Goal: Find specific page/section: Find specific page/section

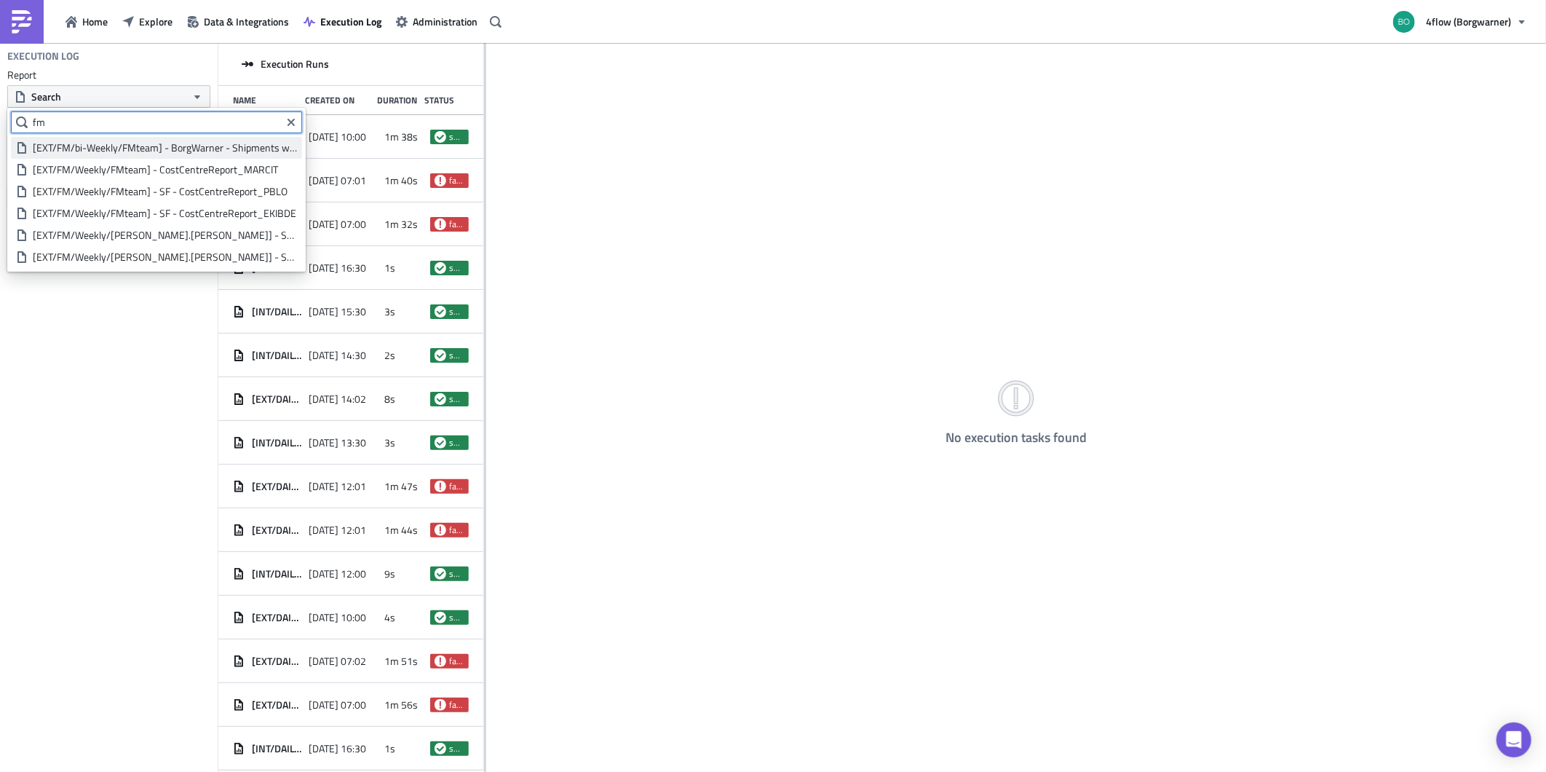
type input "fm"
click at [66, 148] on div "[EXT/FM/bi-Weekly/FMteam] - BorgWarner - Shipments with no billing run" at bounding box center [165, 147] width 264 height 15
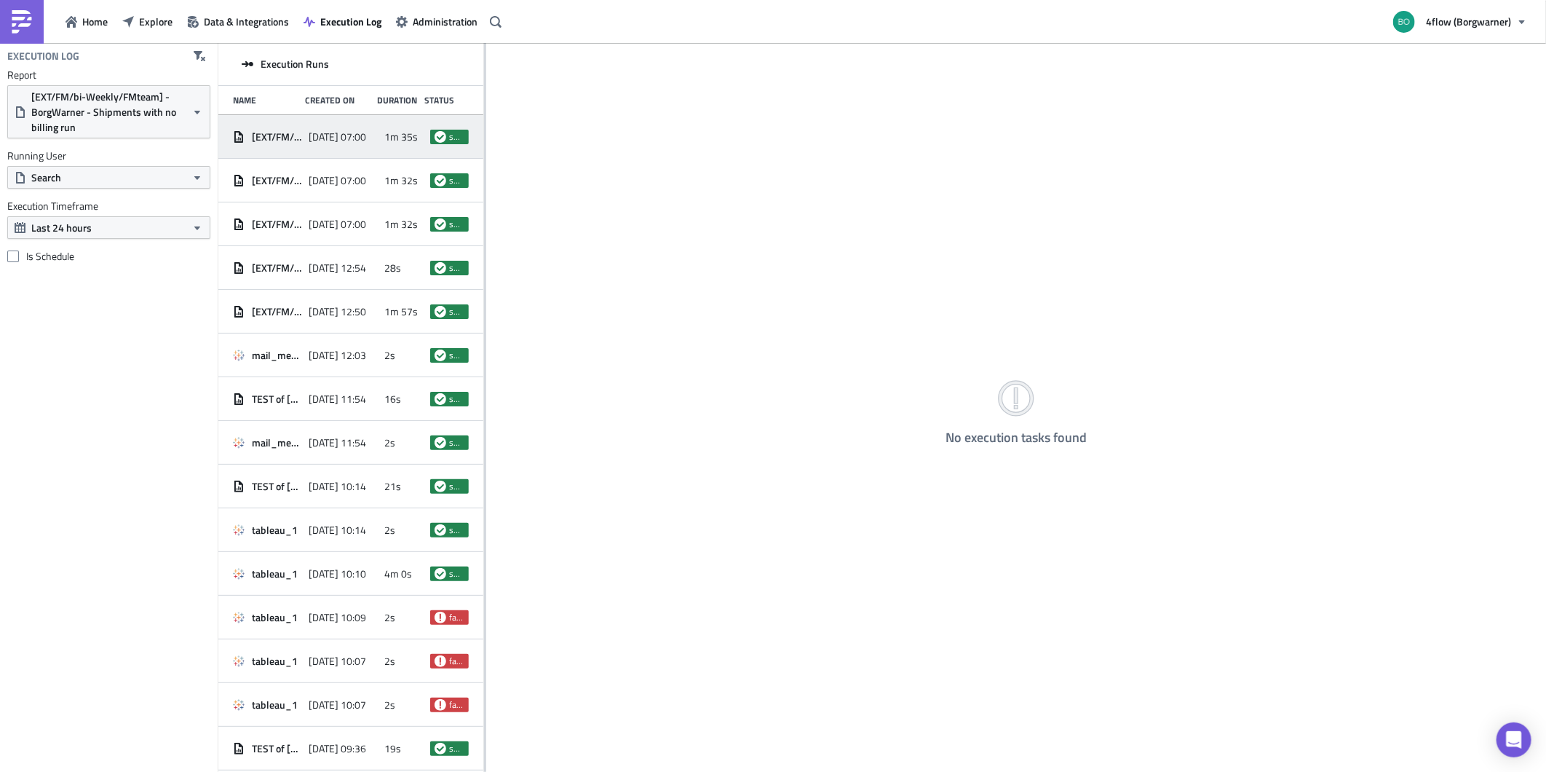
click at [351, 143] on div "[DATE] 07:00" at bounding box center [343, 137] width 68 height 26
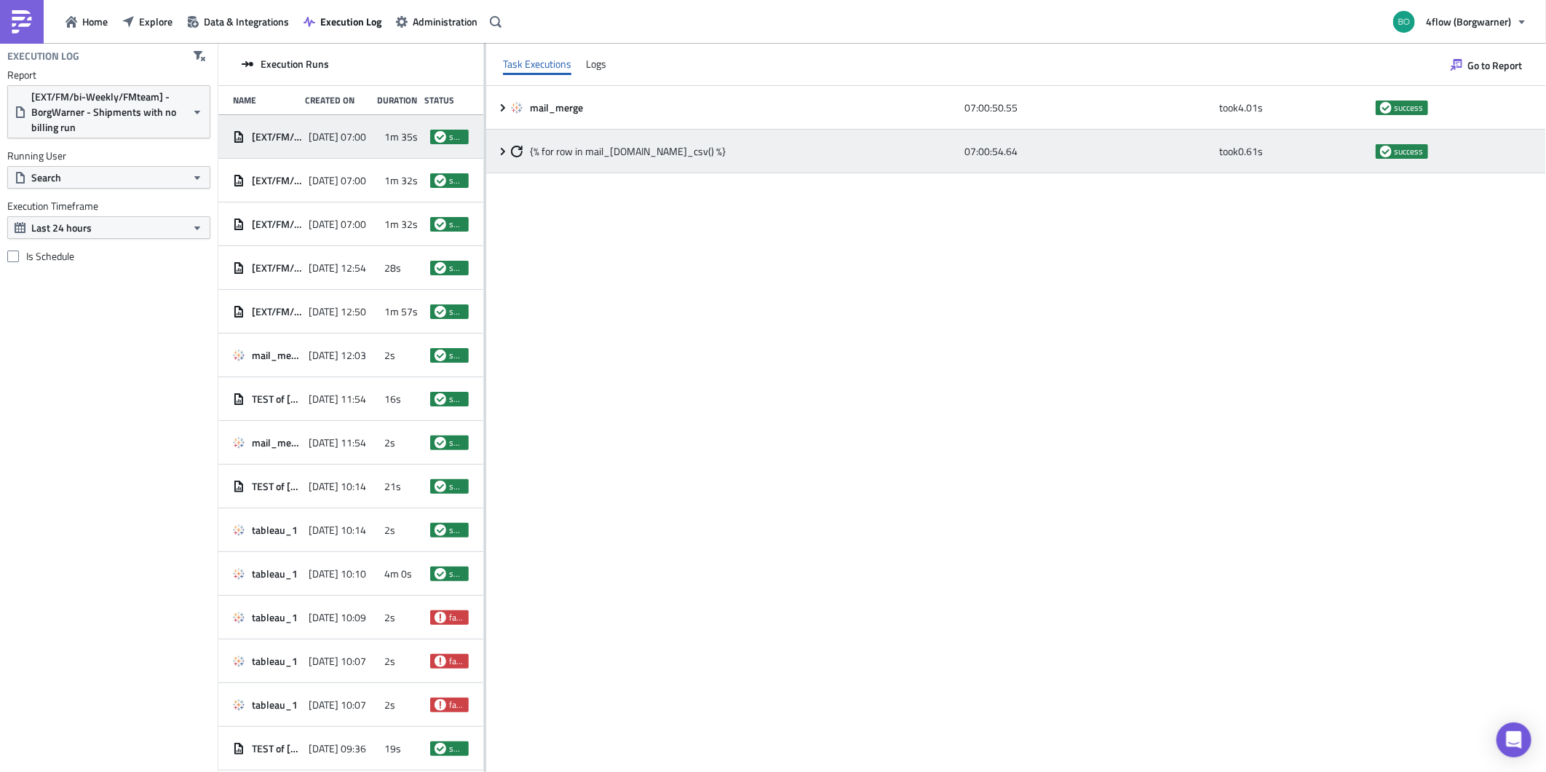
click at [501, 153] on icon at bounding box center [503, 150] width 4 height 7
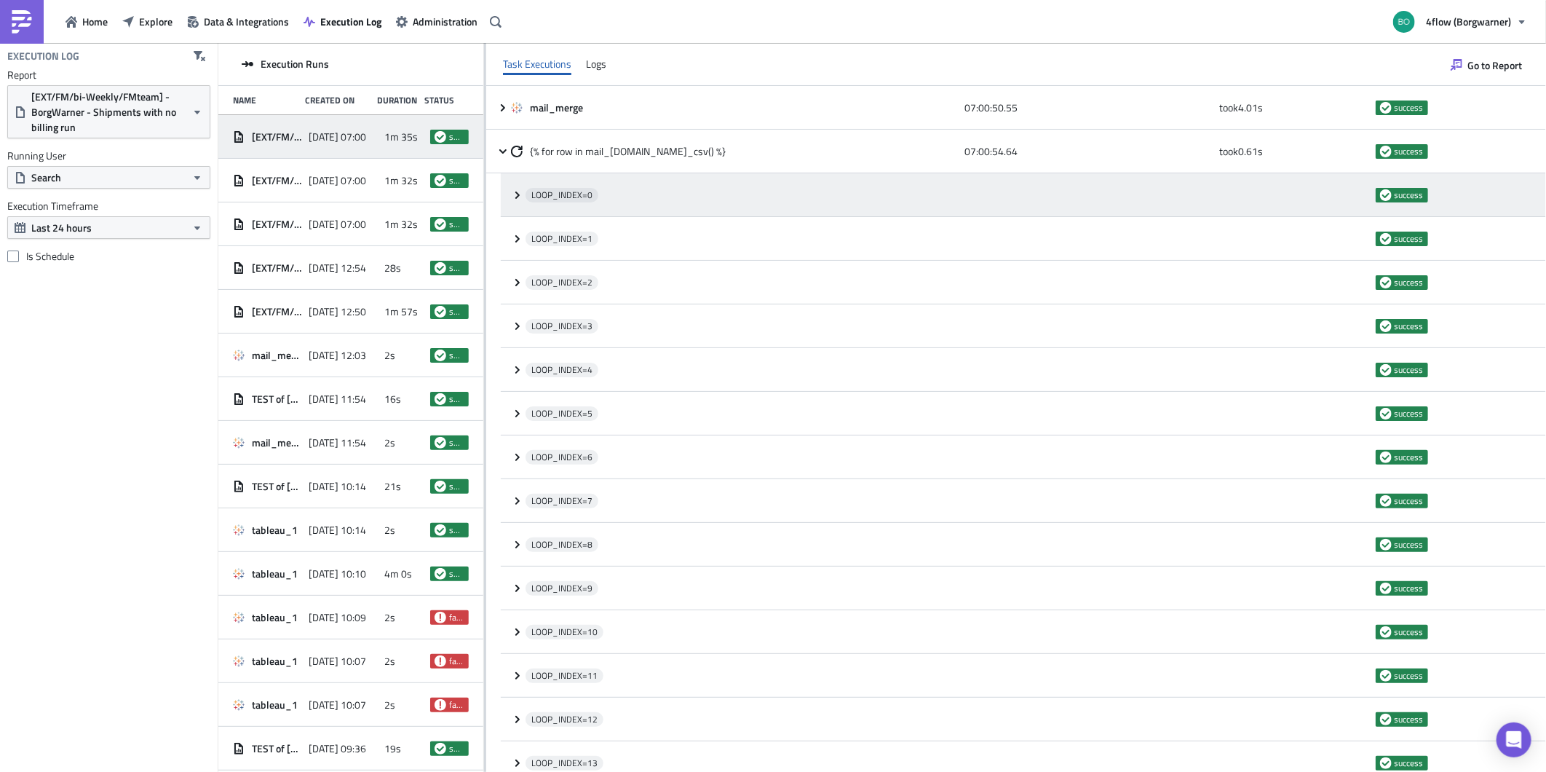
click at [512, 199] on icon at bounding box center [518, 195] width 12 height 12
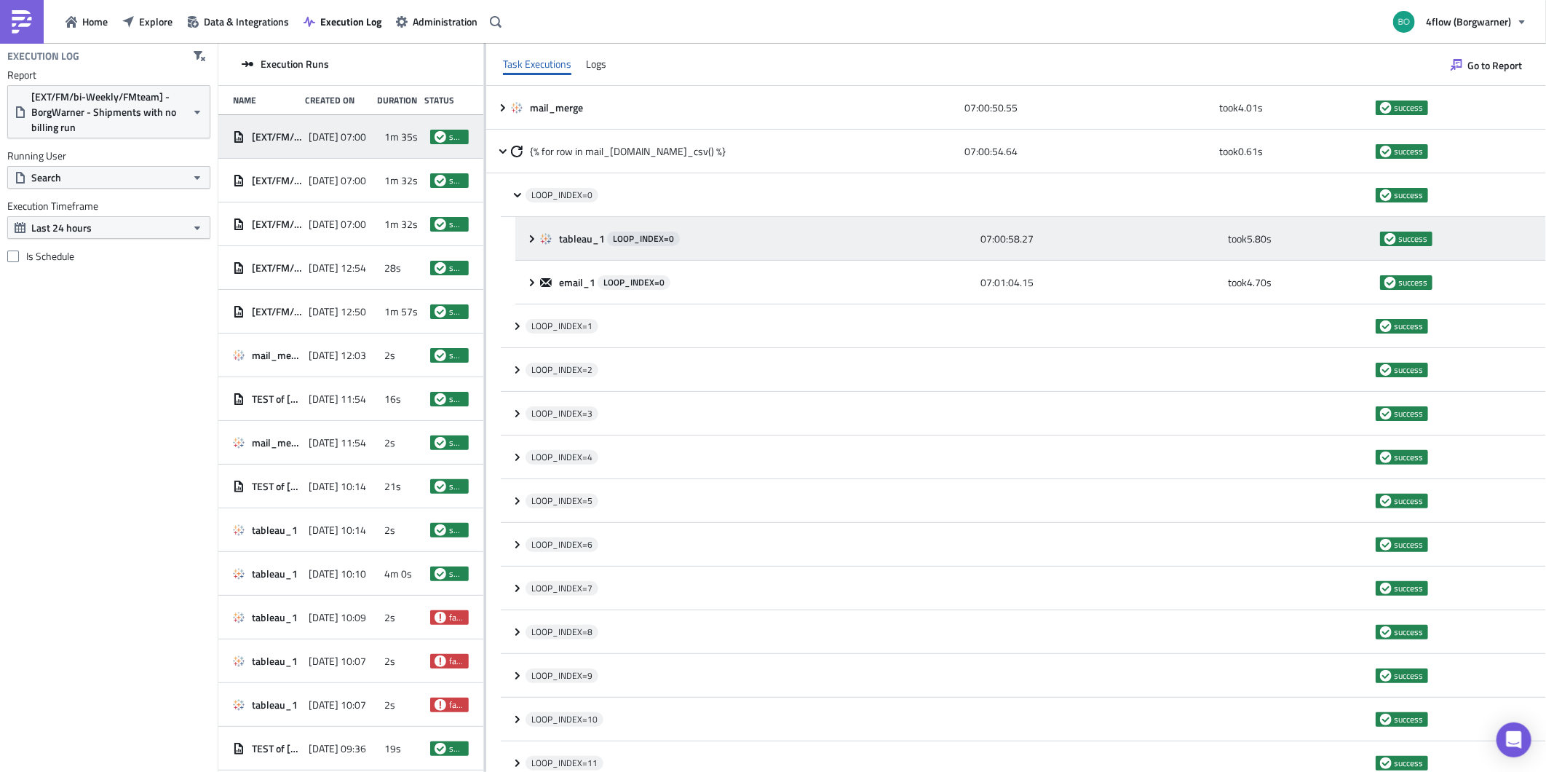
click at [527, 235] on icon at bounding box center [532, 239] width 12 height 12
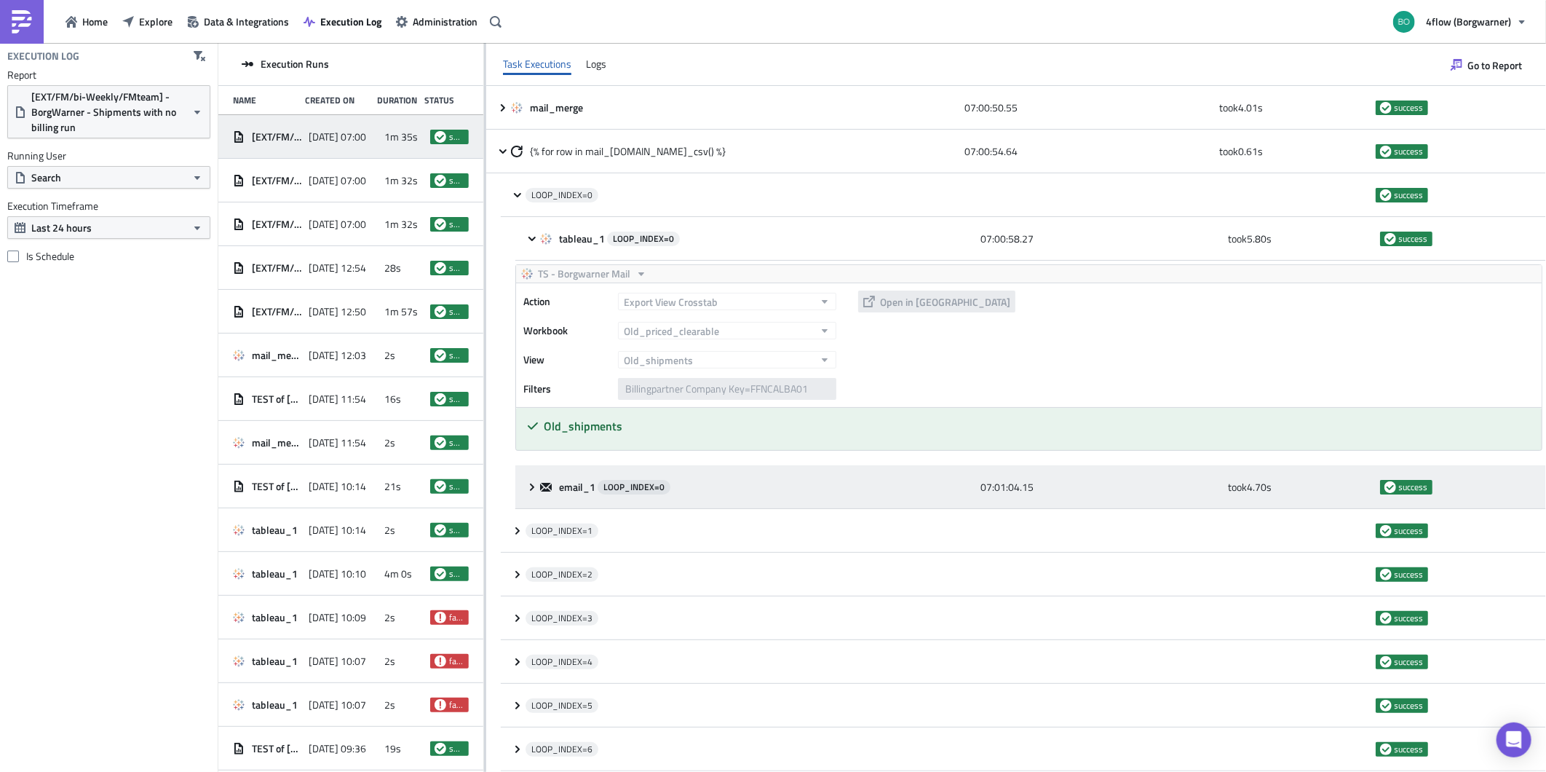
click at [535, 488] on icon at bounding box center [532, 487] width 12 height 12
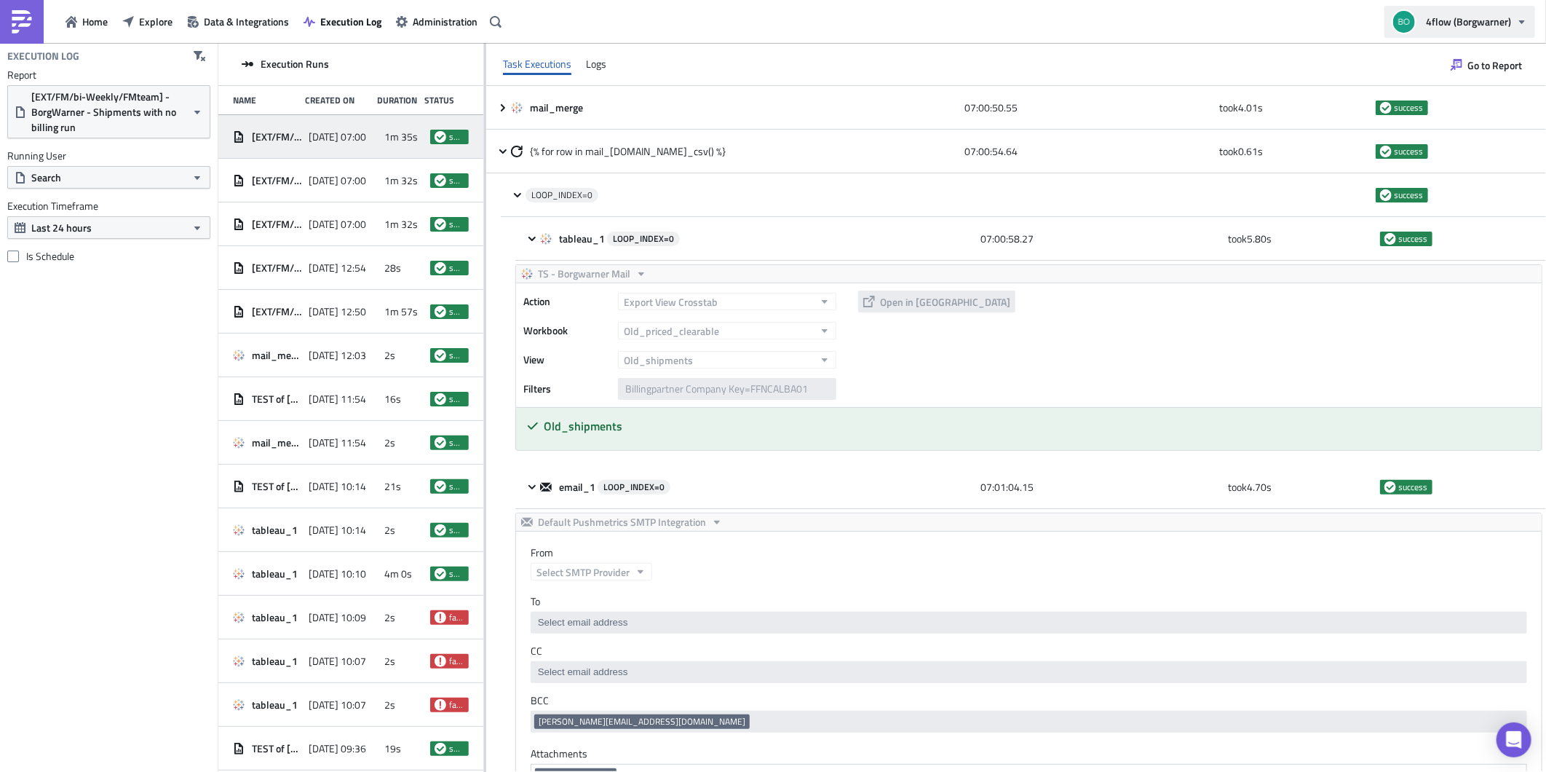
click at [1476, 22] on span "4flow (Borgwarner)" at bounding box center [1468, 21] width 85 height 15
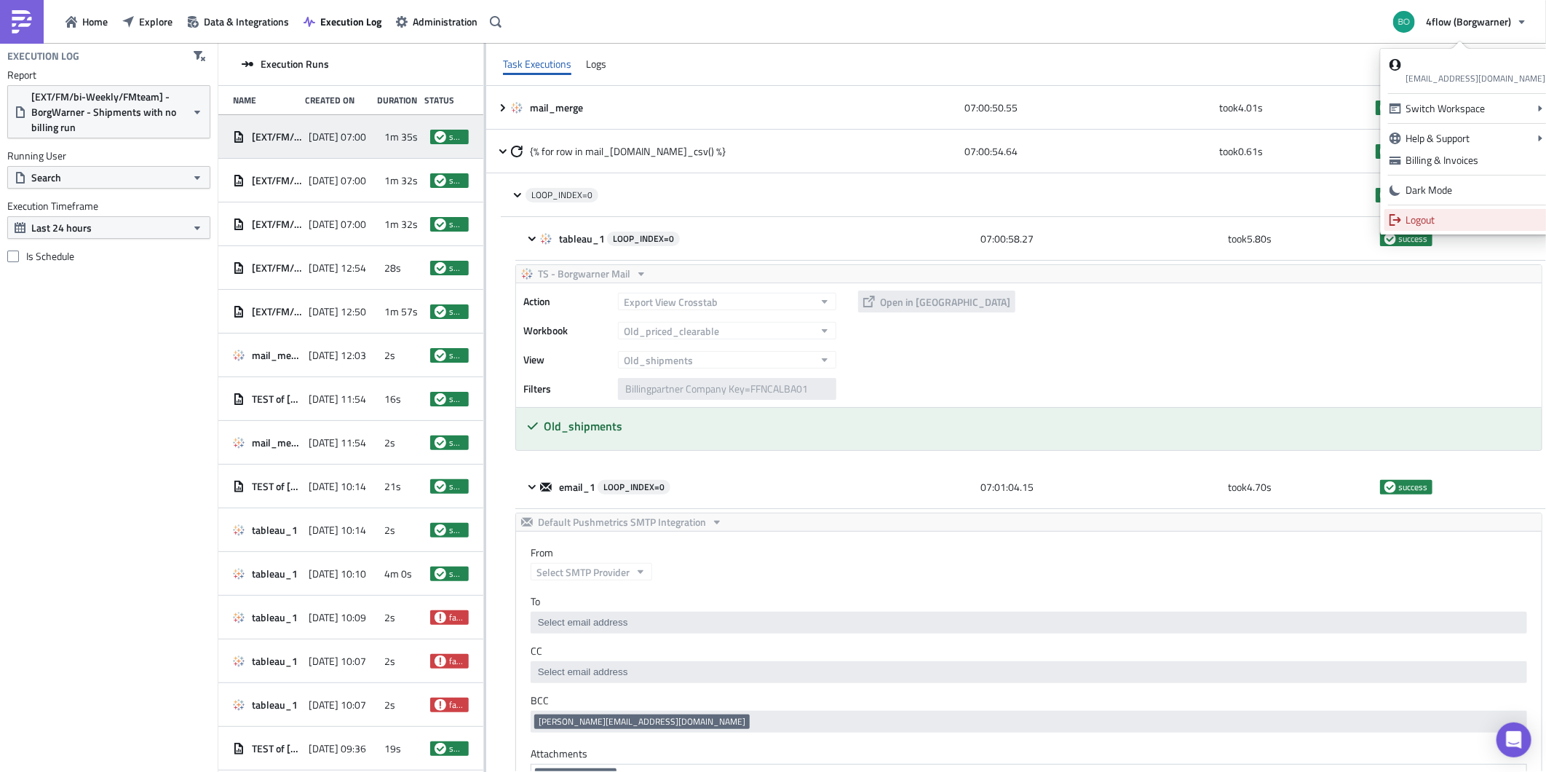
click at [1428, 210] on link "Logout" at bounding box center [1467, 220] width 167 height 22
